Goal: Find specific page/section

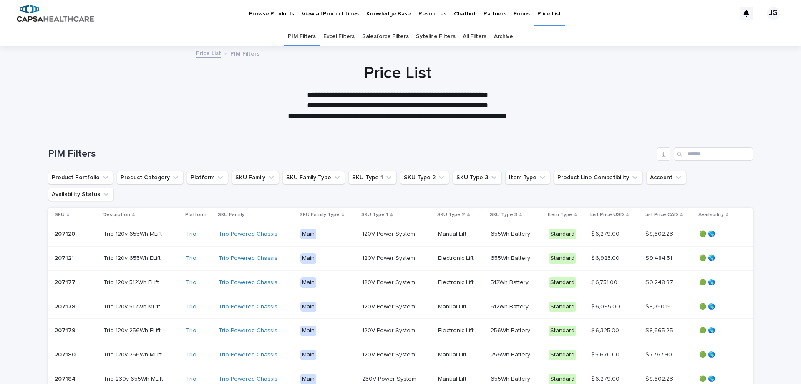
click at [486, 12] on p "Partners" at bounding box center [495, 9] width 23 height 18
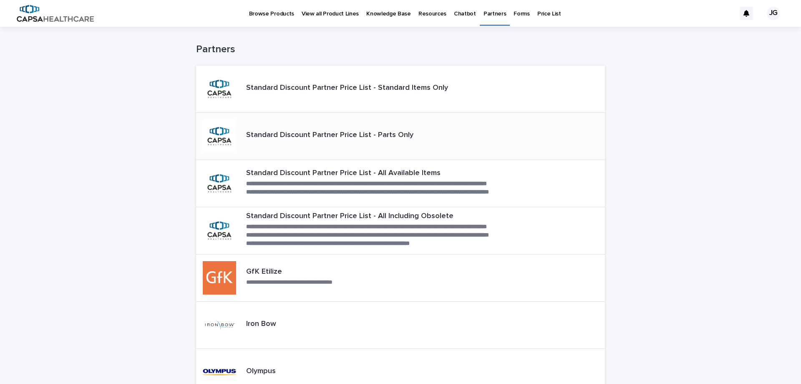
click at [355, 139] on p "Standard Discount Partner Price List - Parts Only" at bounding box center [329, 135] width 167 height 9
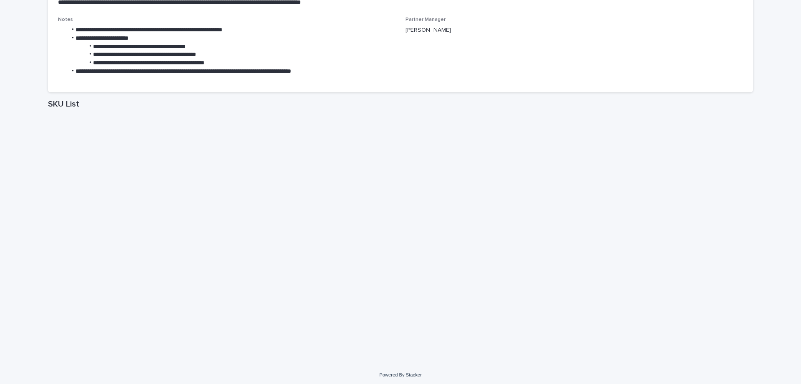
scroll to position [111, 0]
